Goal: Information Seeking & Learning: Learn about a topic

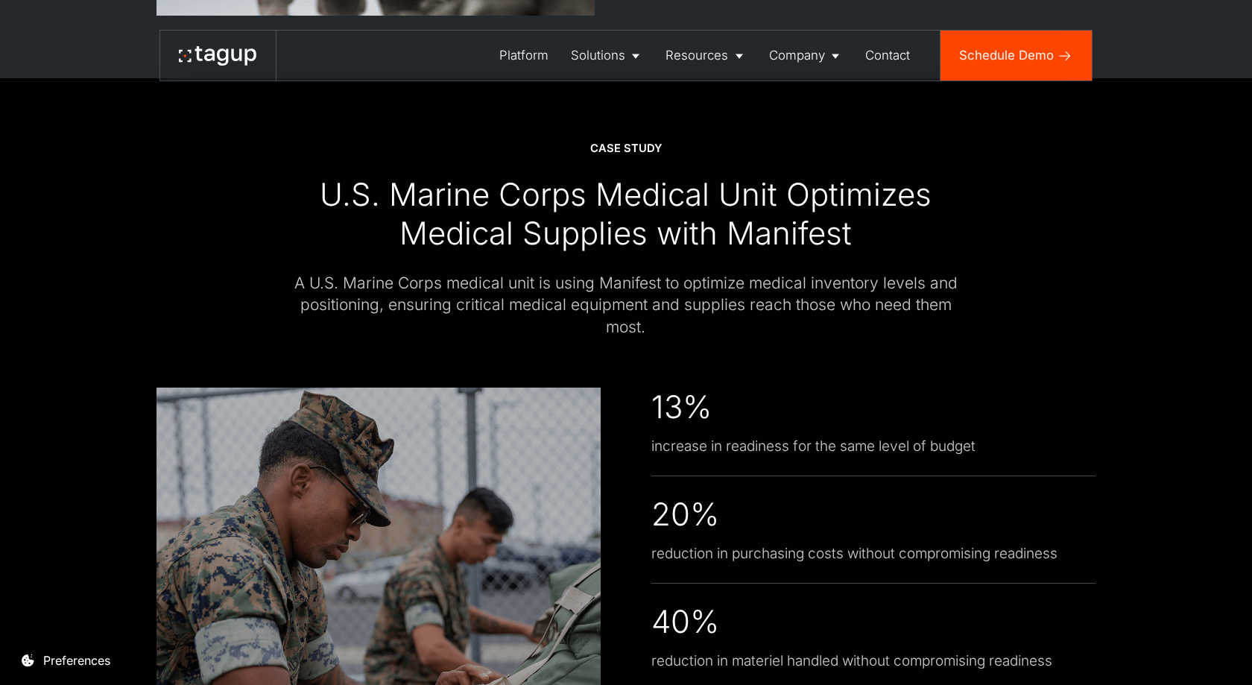
scroll to position [3295, 0]
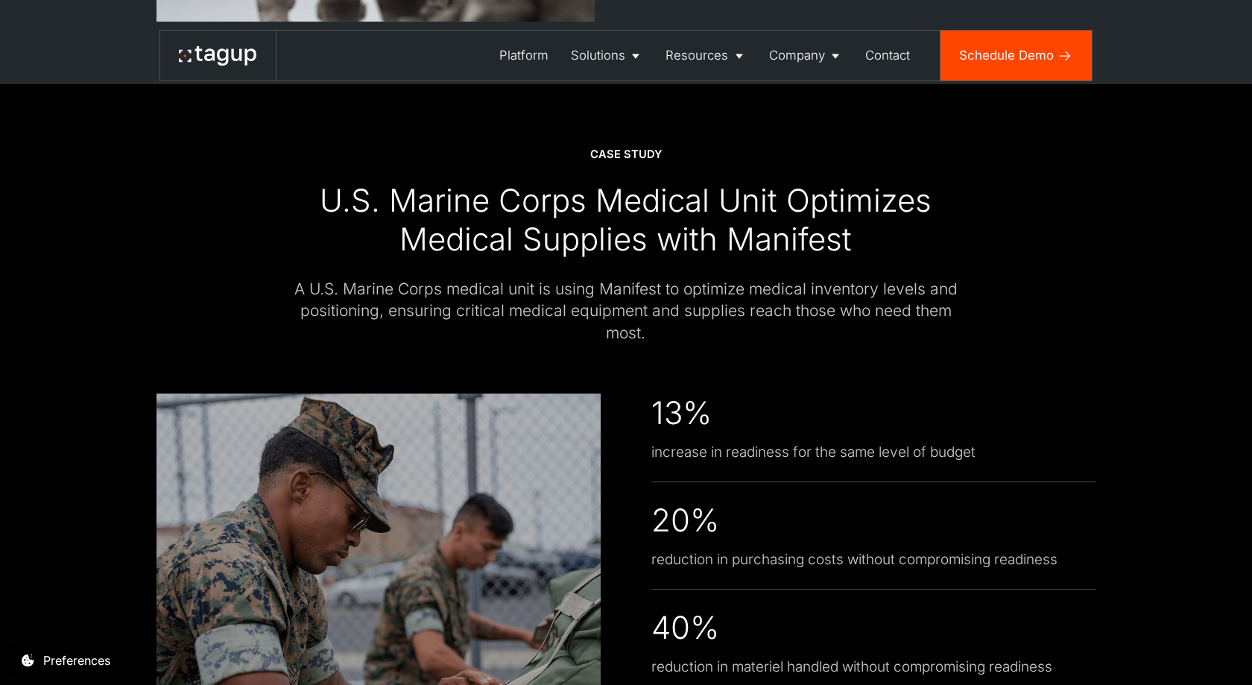
click at [695, 233] on div "U.S. Marine Corps Medical Unit Optimizes Medical Supplies with Manifest" at bounding box center [626, 220] width 688 height 78
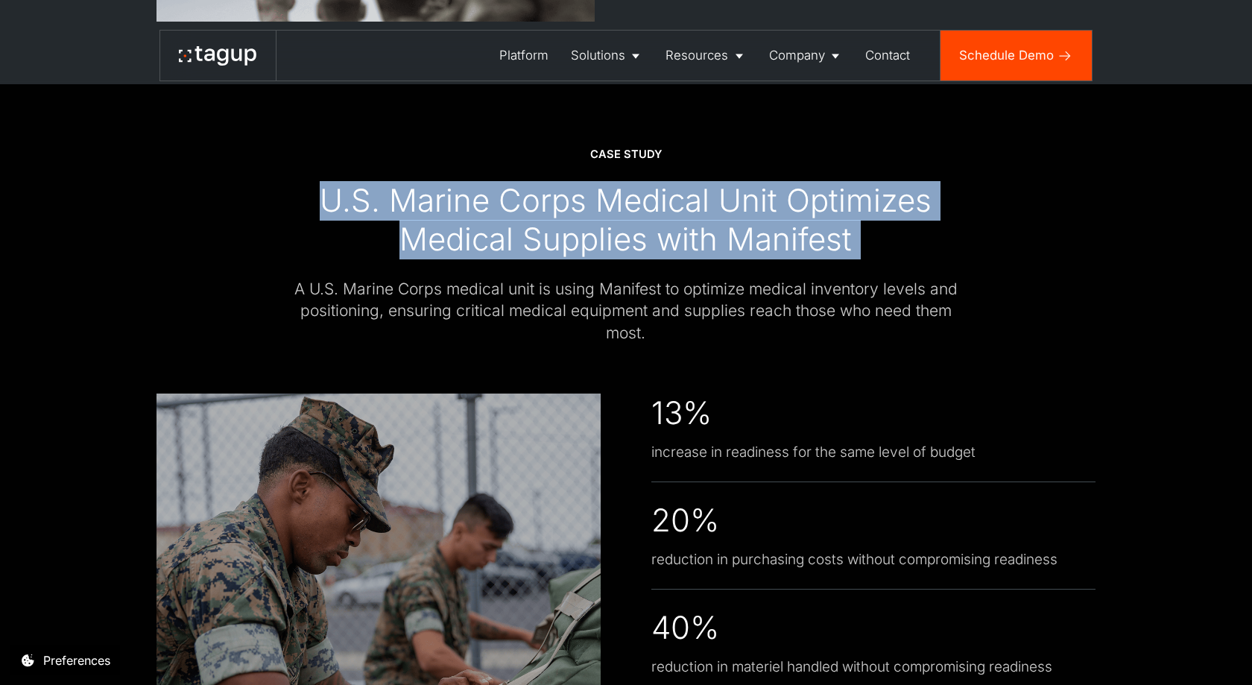
click at [695, 233] on div "U.S. Marine Corps Medical Unit Optimizes Medical Supplies with Manifest" at bounding box center [626, 220] width 688 height 78
copy div "U.S. Marine Corps Medical Unit Optimizes Medical Supplies with Manifest"
click at [379, 297] on div "A U.S. Marine Corps medical unit is using Manifest to optimize medical inventor…" at bounding box center [626, 311] width 688 height 66
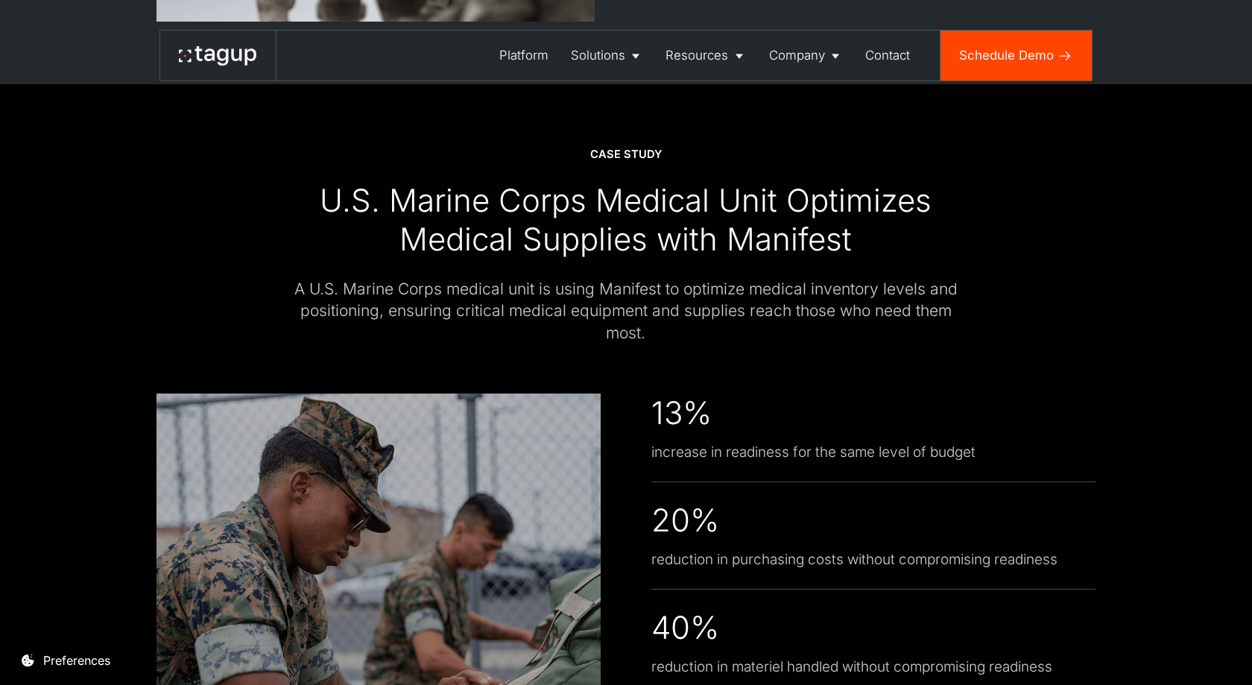
click at [379, 297] on div "A U.S. Marine Corps medical unit is using Manifest to optimize medical inventor…" at bounding box center [626, 311] width 688 height 66
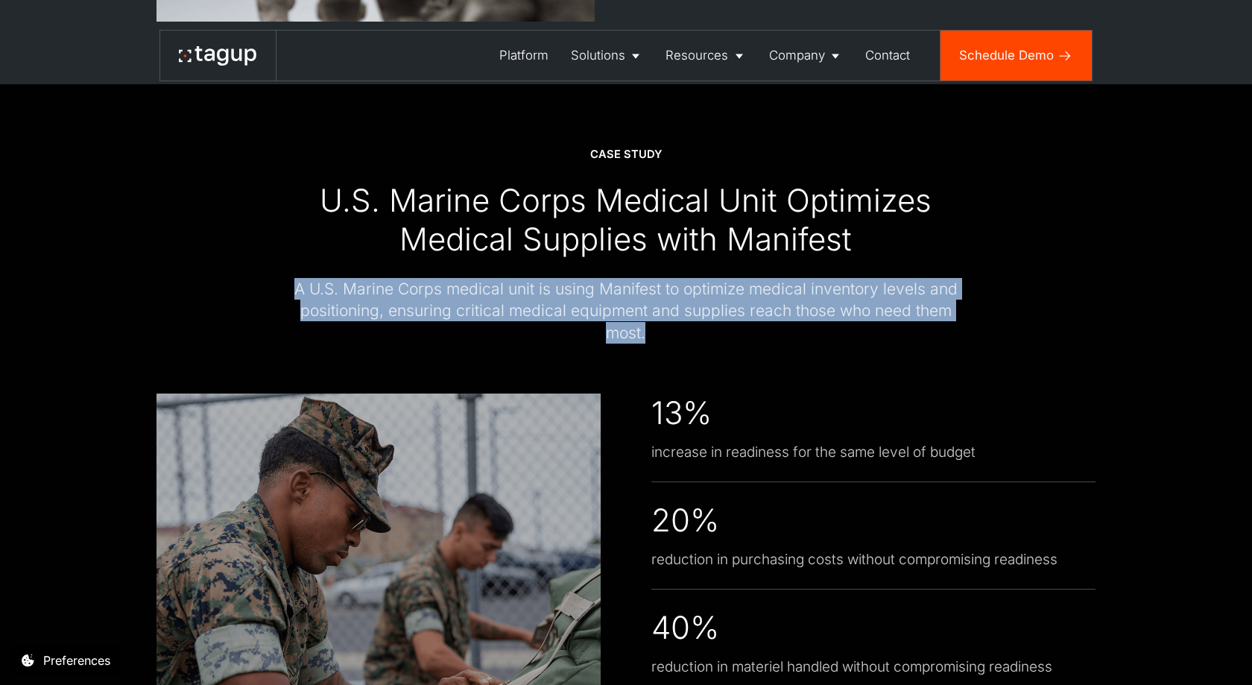
click at [379, 297] on div "A U.S. Marine Corps medical unit is using Manifest to optimize medical inventor…" at bounding box center [626, 311] width 688 height 66
copy div "A U.S. Marine Corps medical unit is using Manifest to optimize medical inventor…"
click at [257, 273] on div "CASE STUDY U.S. Marine Corps Medical Unit Optimizes Medical Supplies with Manif…" at bounding box center [625, 245] width 939 height 197
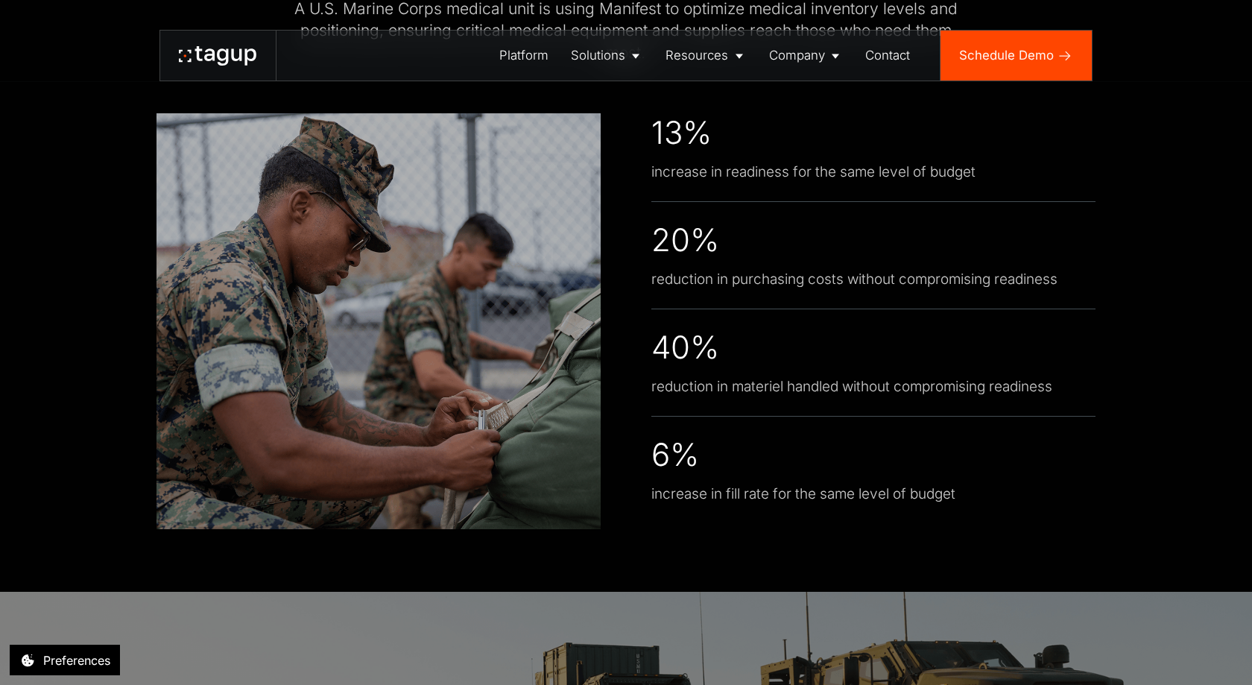
scroll to position [3576, 0]
